Goal: Task Accomplishment & Management: Complete application form

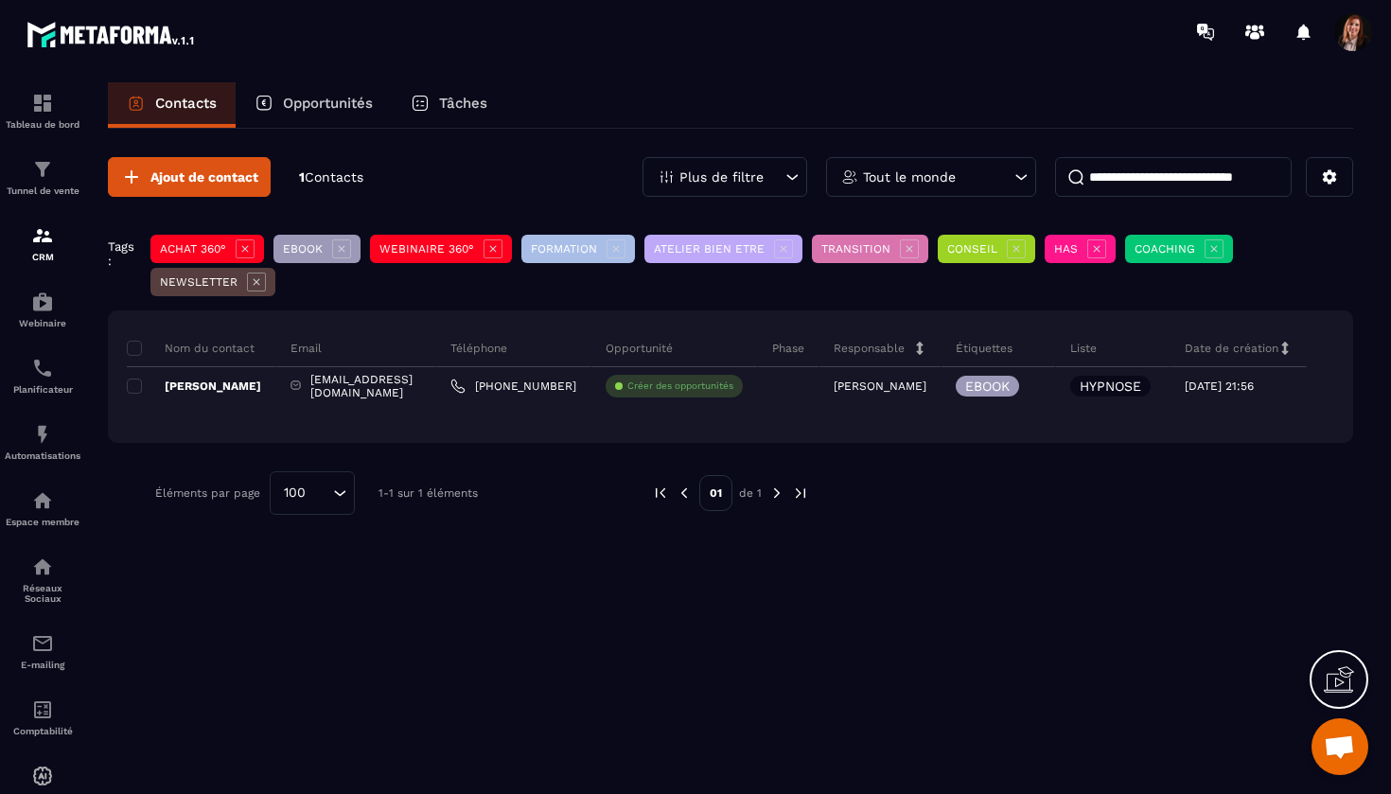
scroll to position [5242, 0]
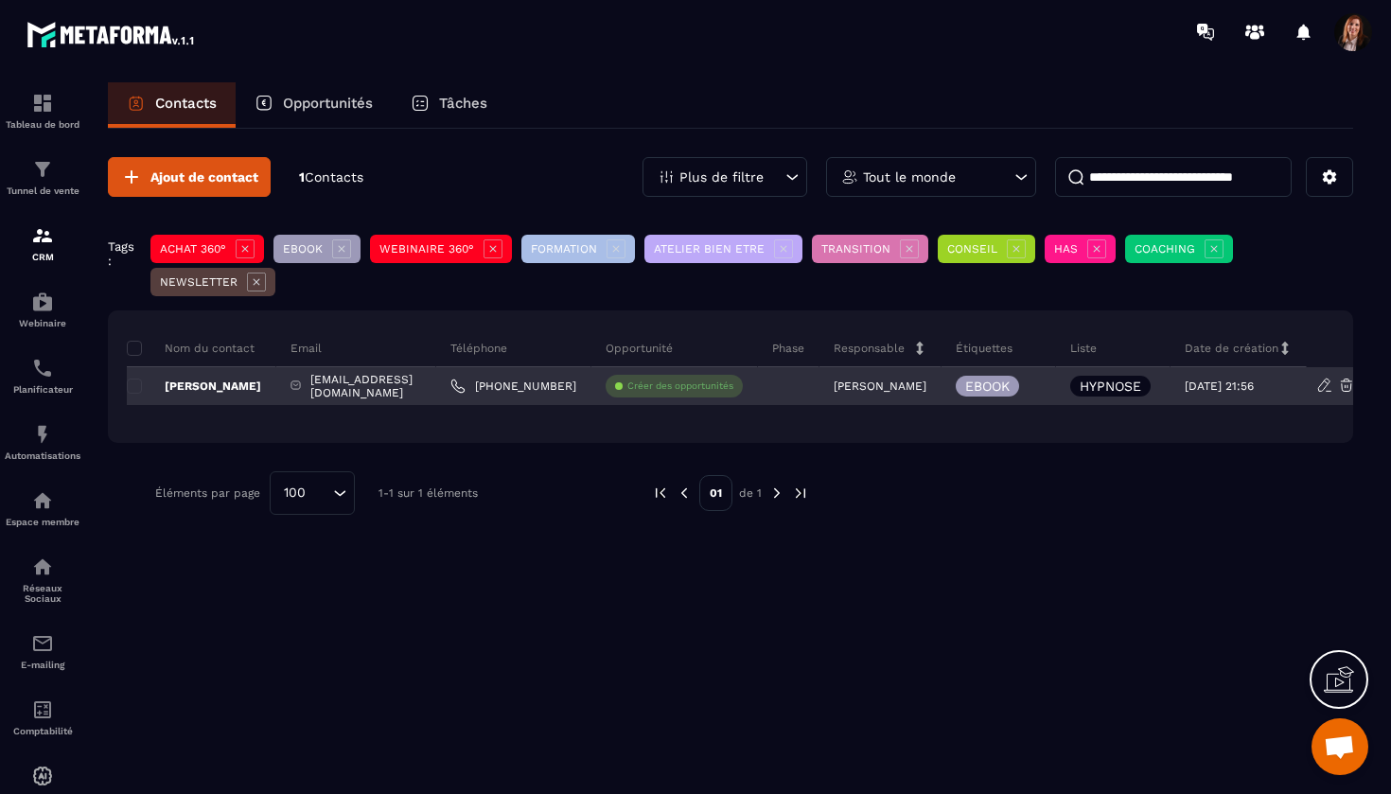
click at [1141, 385] on p "HYPNOSE" at bounding box center [1111, 386] width 62 height 13
click at [1141, 380] on p "HYPNOSE" at bounding box center [1111, 386] width 62 height 13
click at [690, 390] on p "Créer des opportunités" at bounding box center [680, 386] width 106 height 13
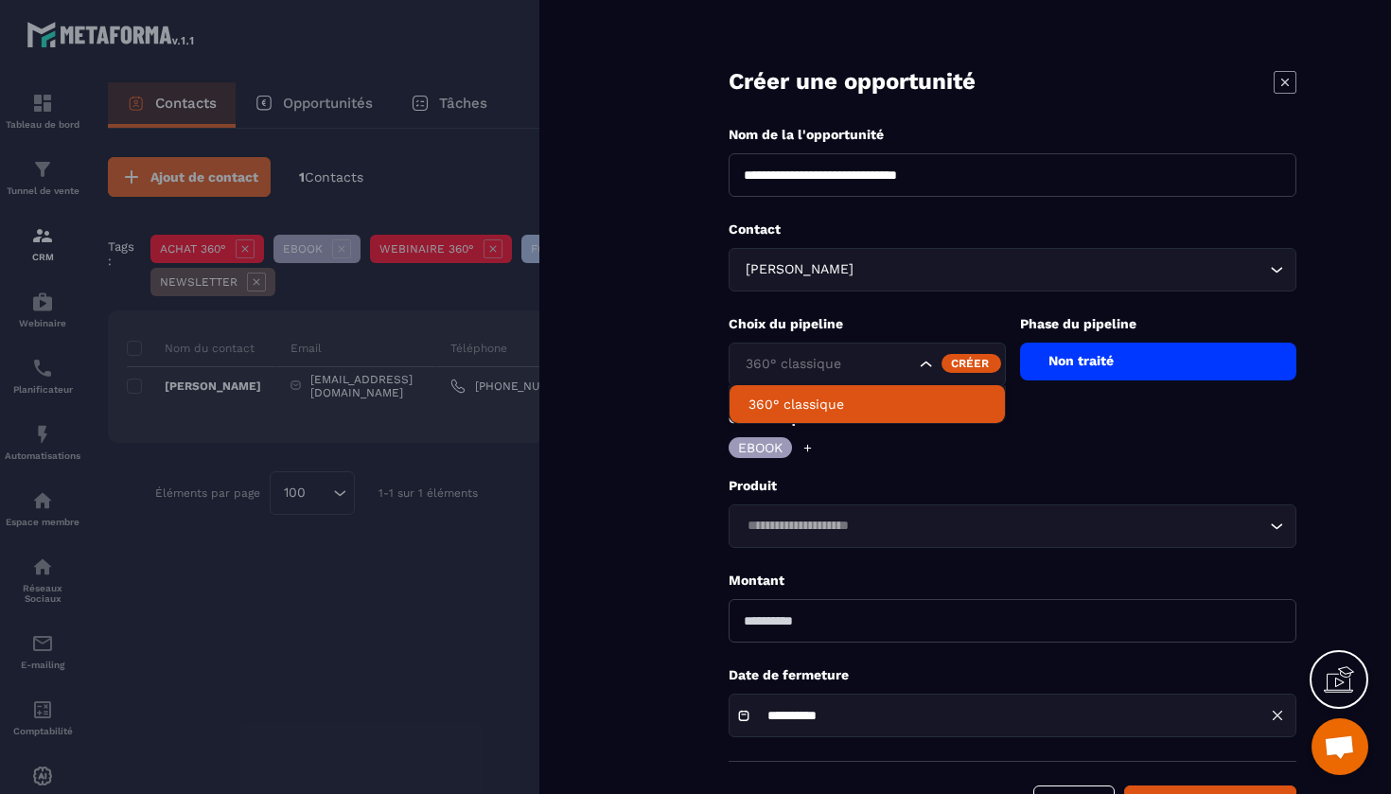
click at [930, 368] on icon "Search for option" at bounding box center [926, 364] width 19 height 19
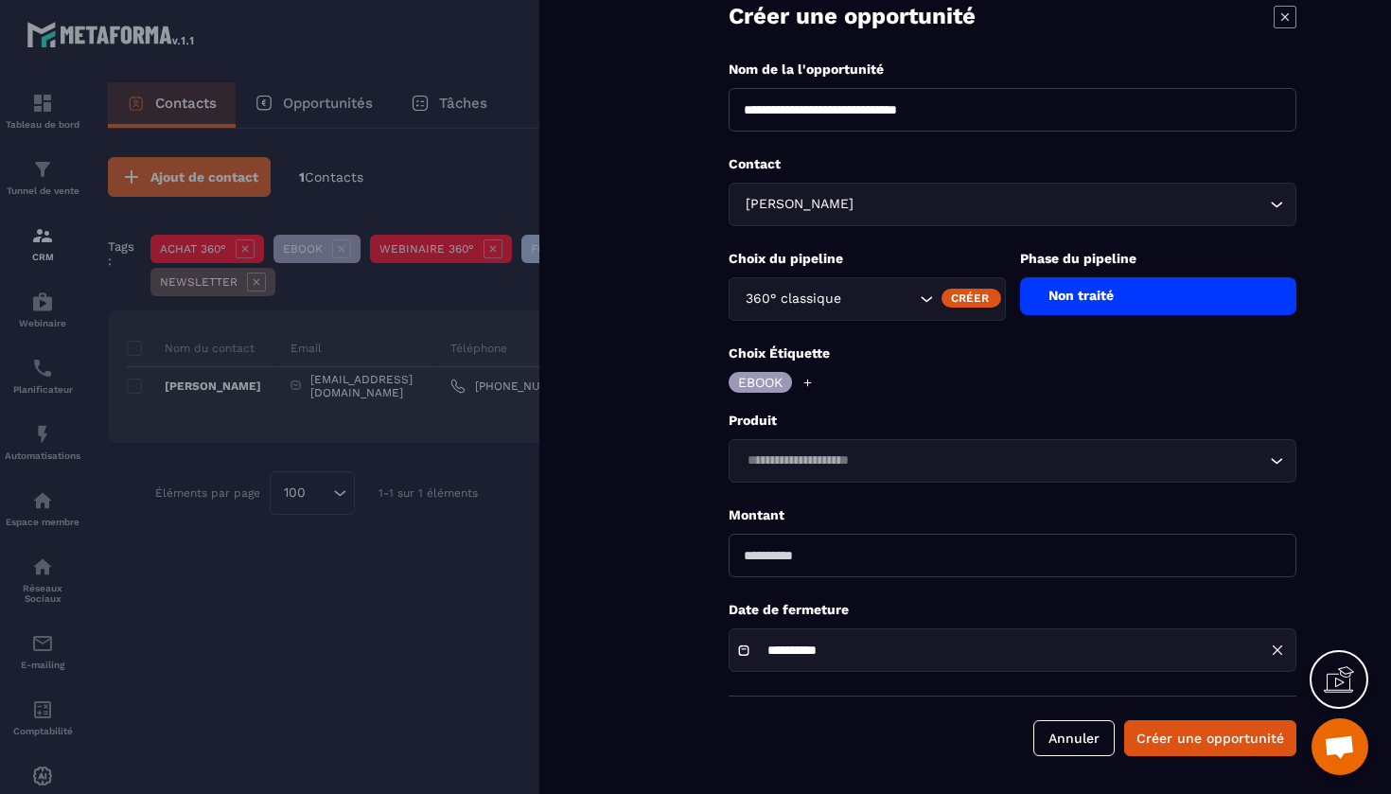
scroll to position [65, 0]
click at [821, 484] on form "**********" at bounding box center [1012, 364] width 757 height 859
click at [808, 454] on input "Search for option" at bounding box center [1003, 460] width 524 height 21
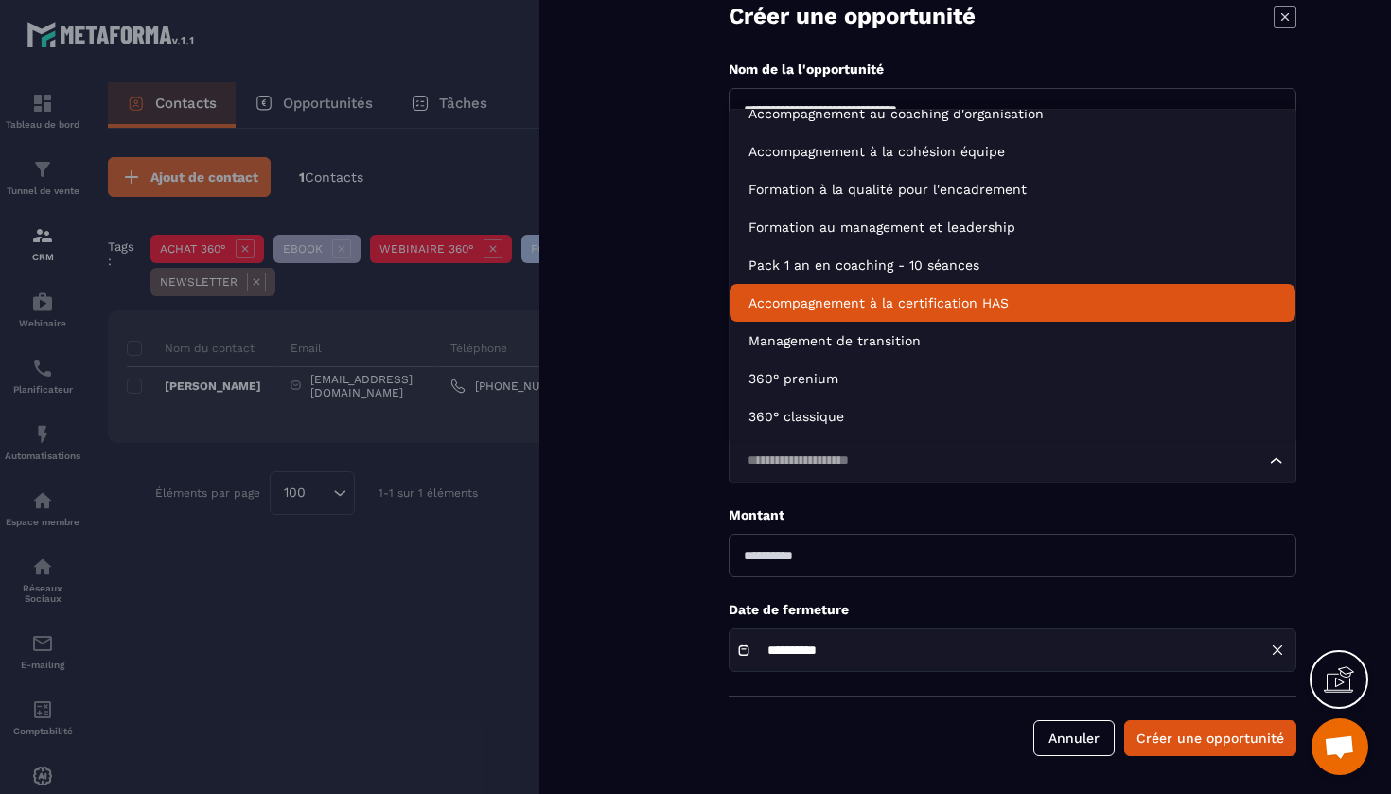
scroll to position [58, 0]
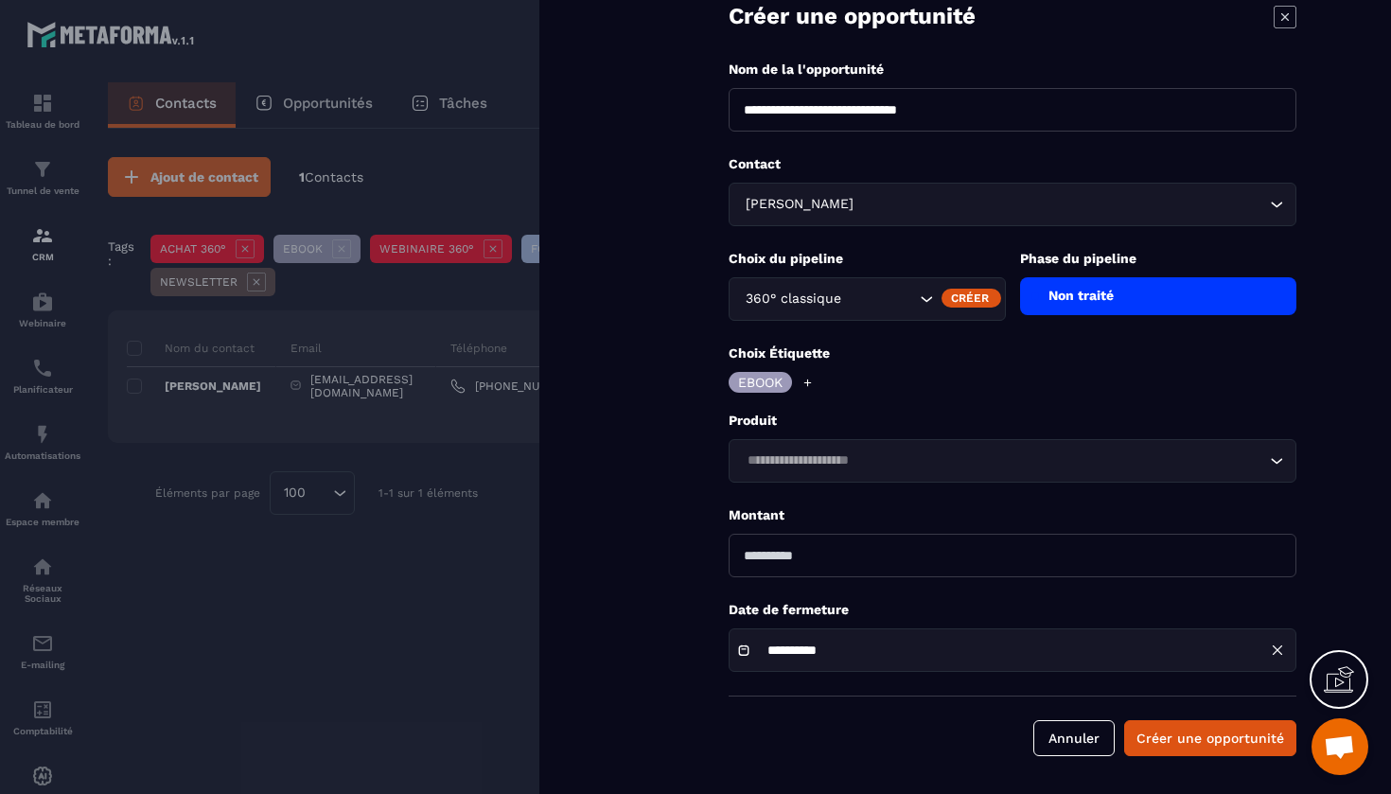
click at [715, 520] on form "**********" at bounding box center [1012, 364] width 757 height 859
click at [1087, 286] on div "Non traité" at bounding box center [1158, 296] width 277 height 38
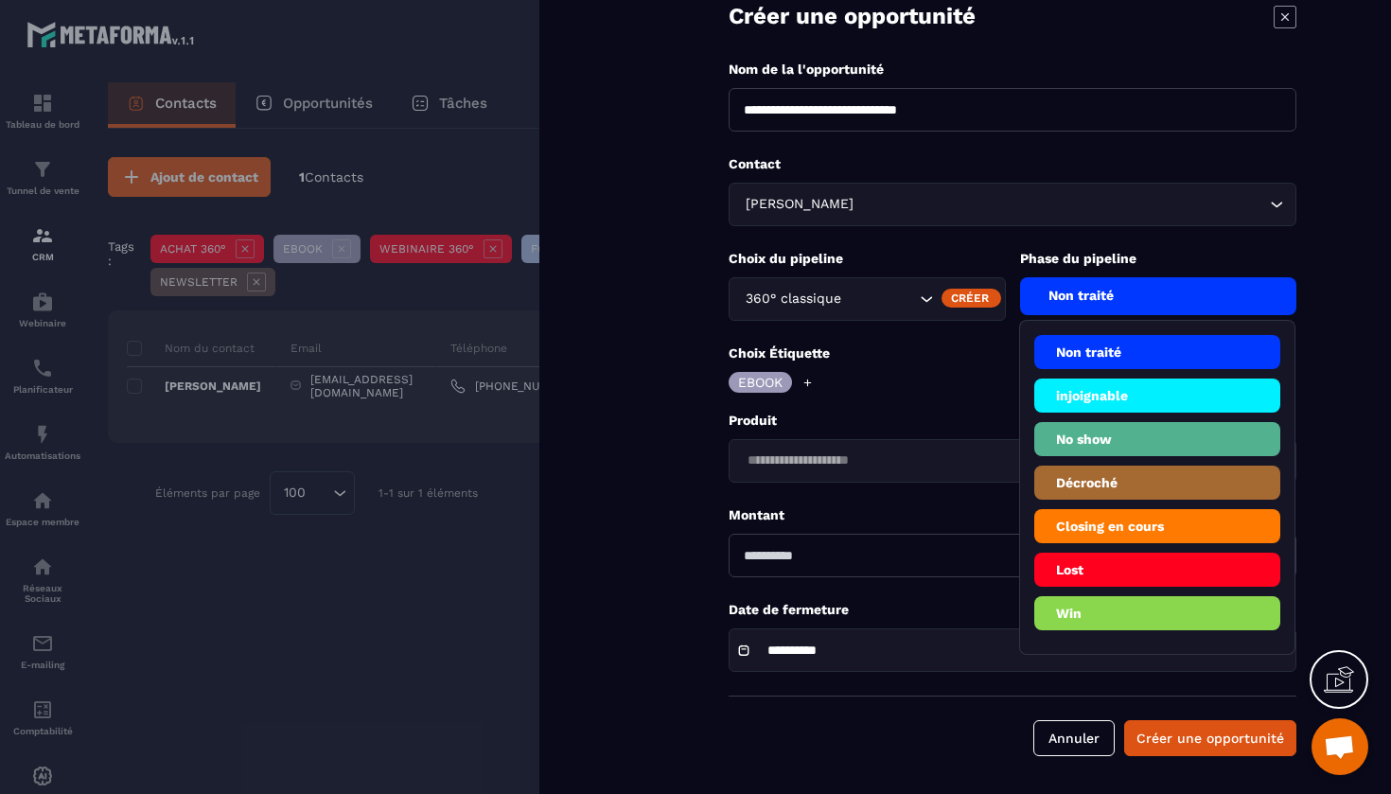
click at [967, 345] on p "Choix Étiquette" at bounding box center [1013, 353] width 568 height 18
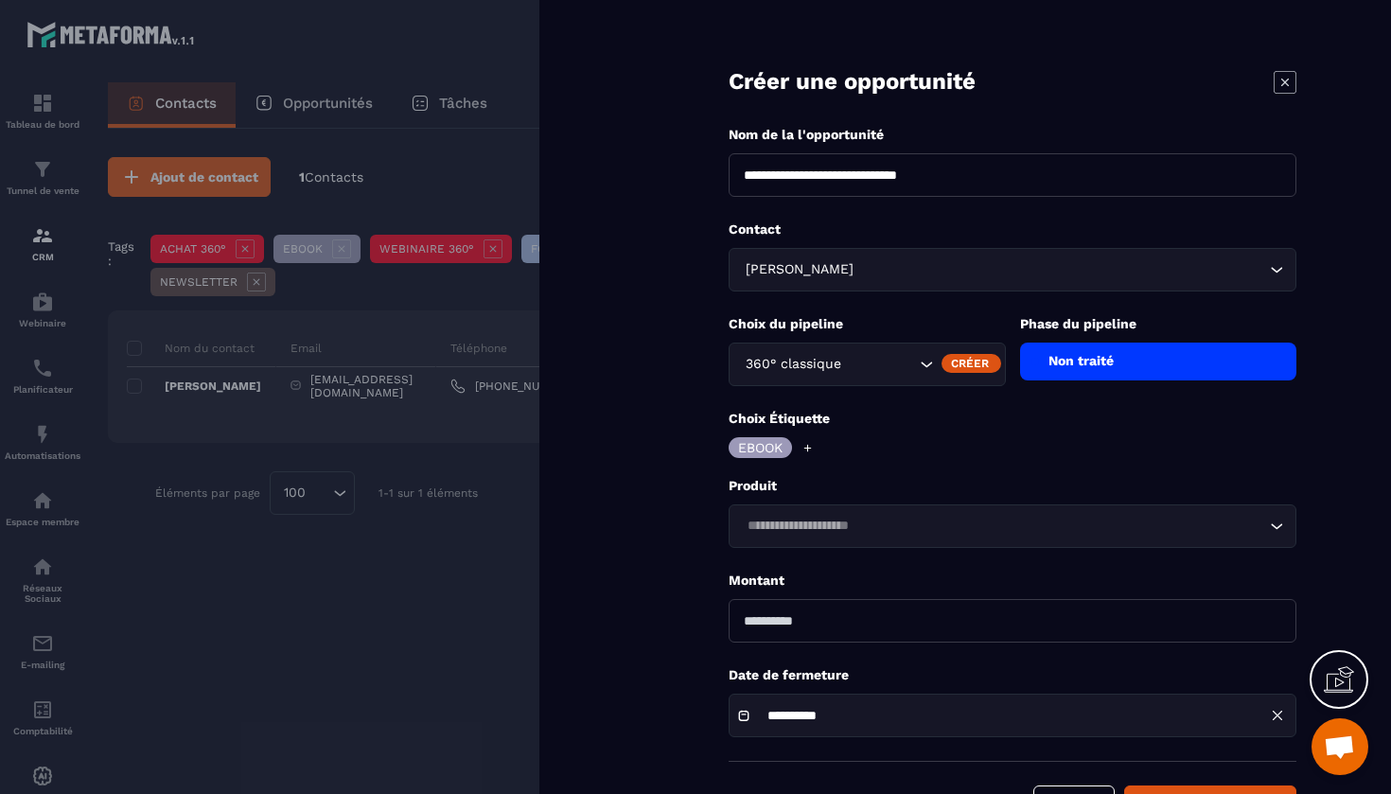
scroll to position [0, 0]
click at [1286, 272] on div "Marie Claude BASTIEN Loading..." at bounding box center [1013, 270] width 568 height 44
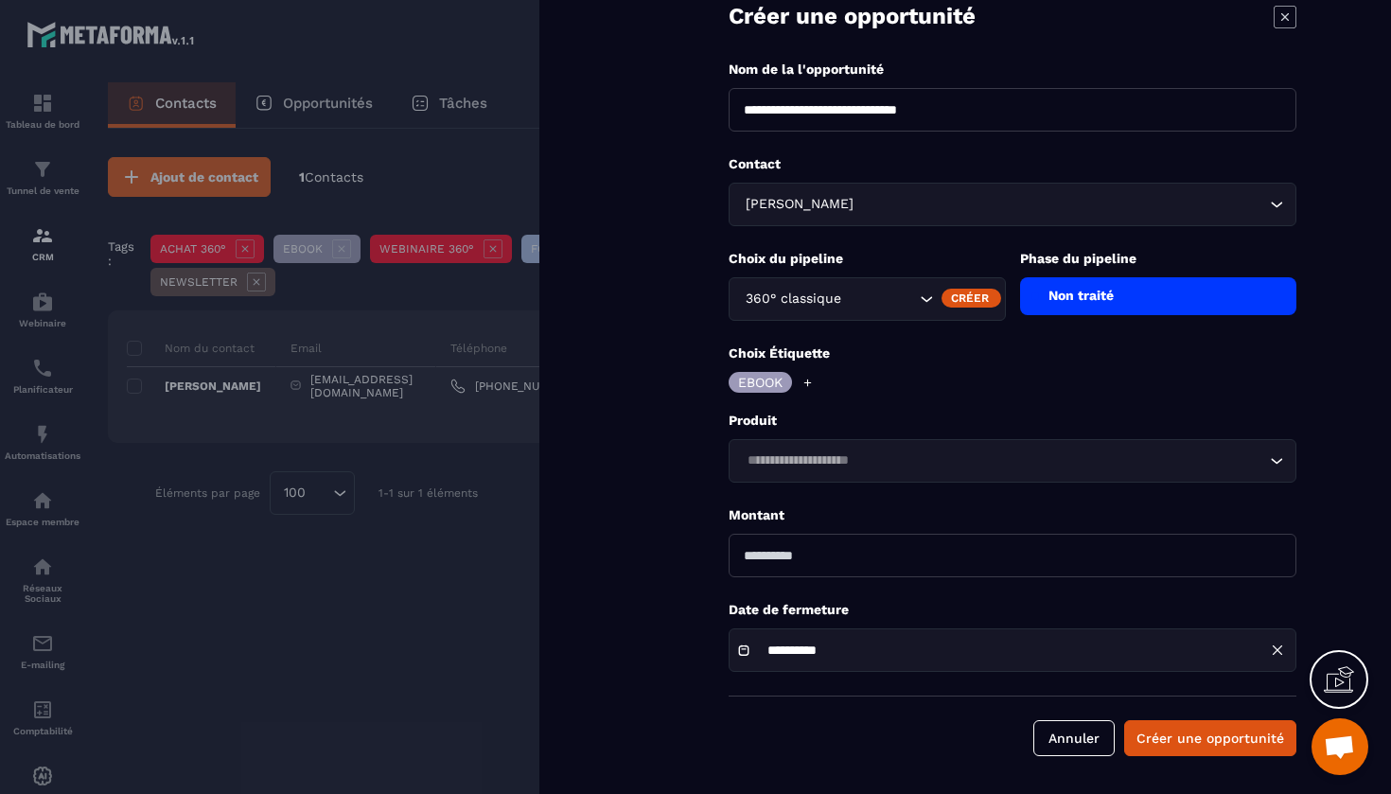
scroll to position [65, 0]
click at [1287, 15] on icon at bounding box center [1285, 16] width 8 height 8
